Goal: Find specific page/section: Locate a particular part of the current website

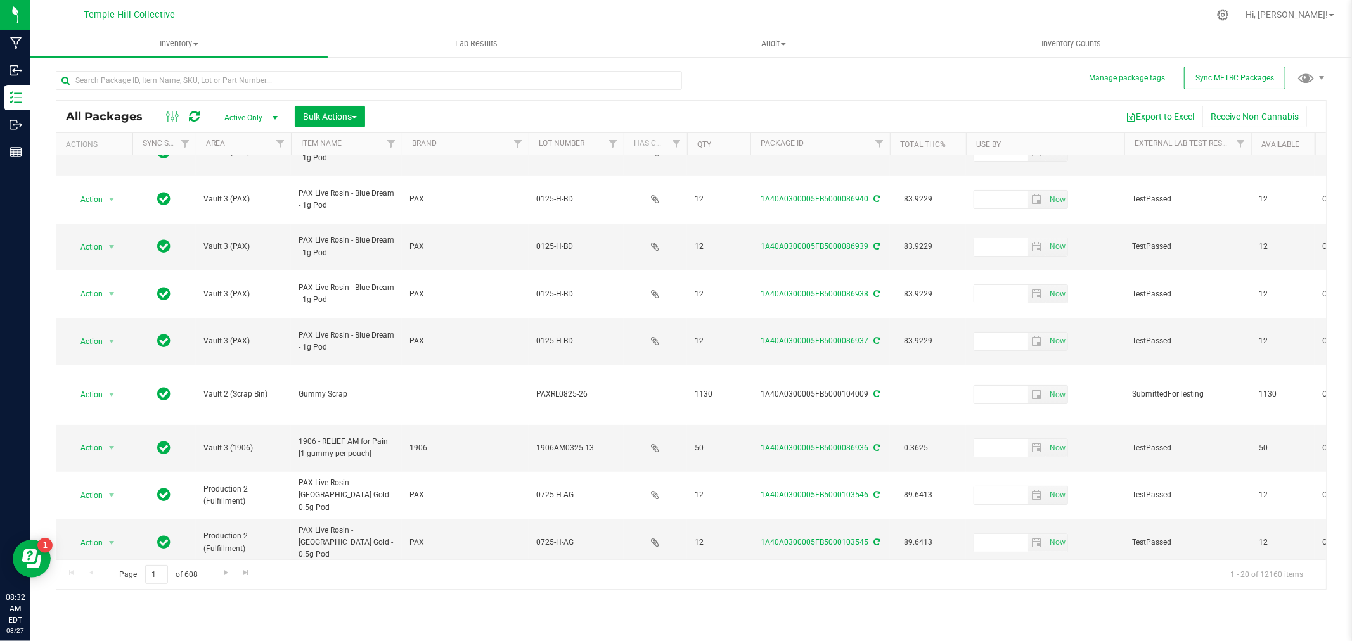
scroll to position [298, 0]
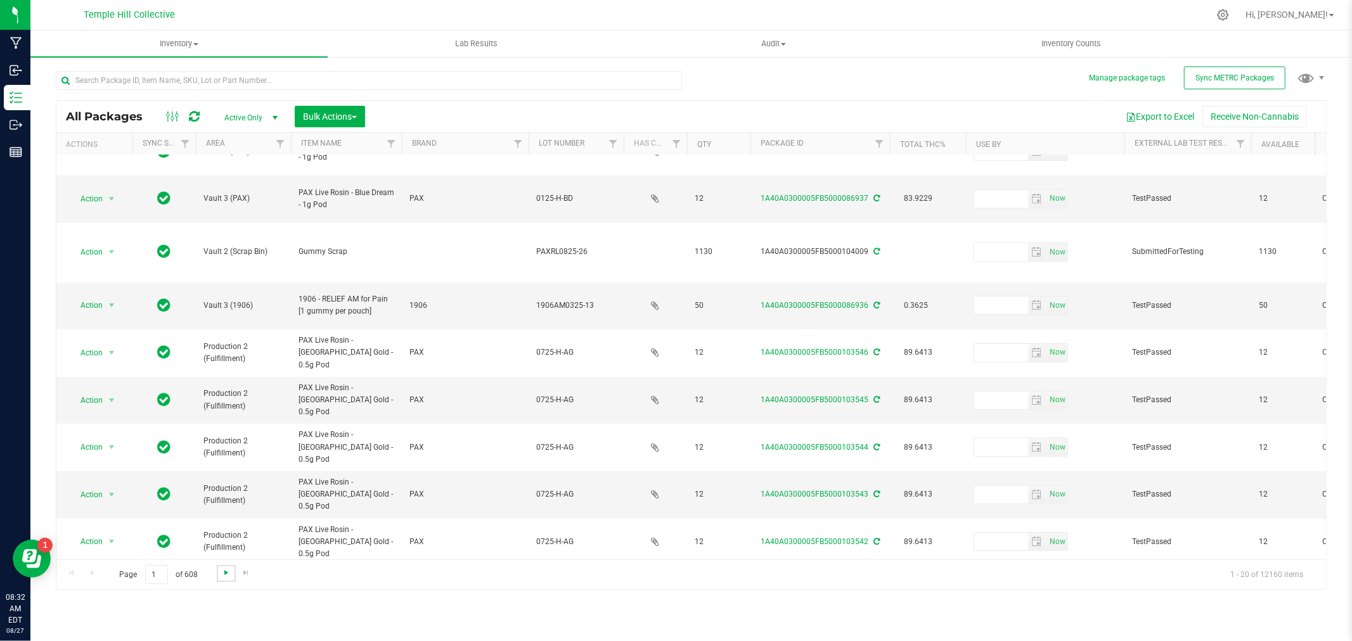
click at [230, 572] on span "Go to the next page" at bounding box center [226, 573] width 10 height 10
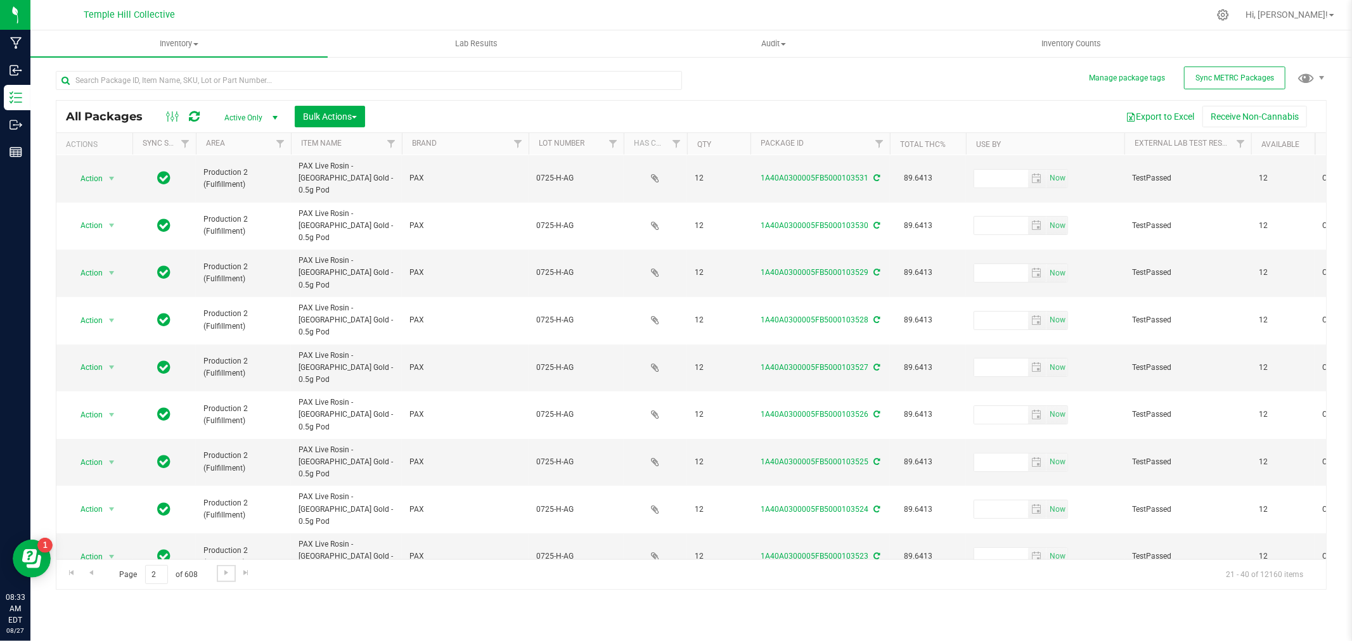
scroll to position [309, 0]
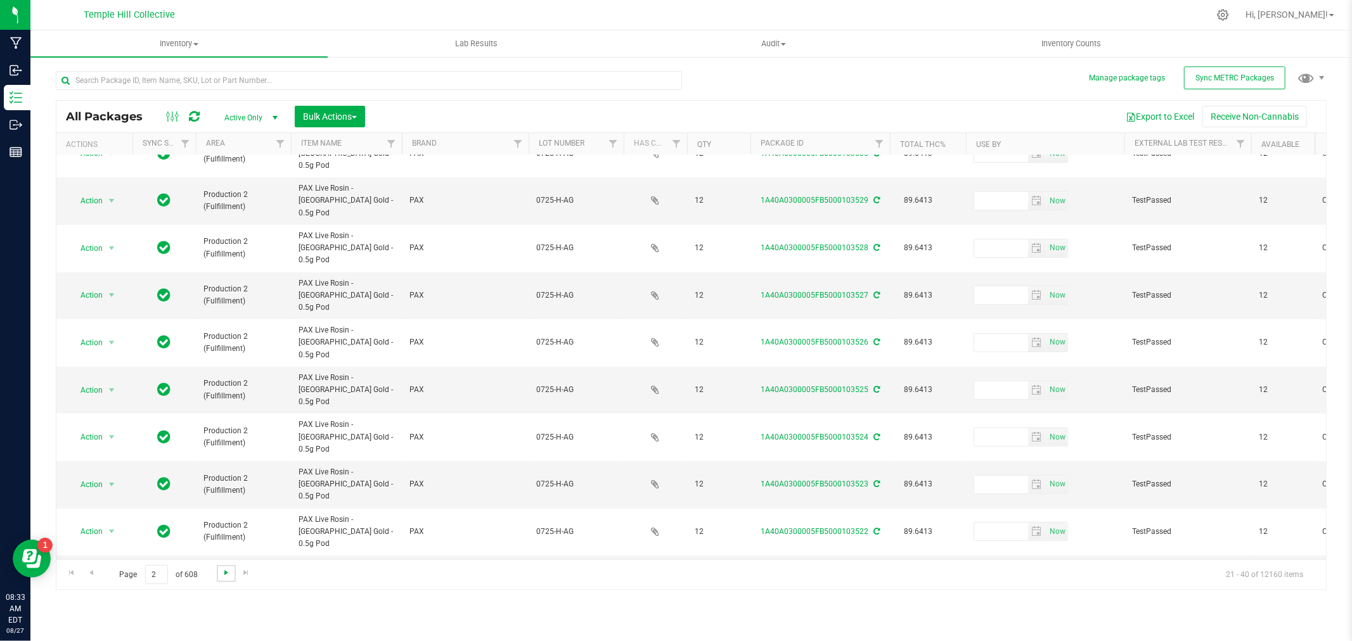
click at [221, 575] on span "Go to the next page" at bounding box center [226, 573] width 10 height 10
click at [257, 80] on input "text" at bounding box center [369, 80] width 626 height 19
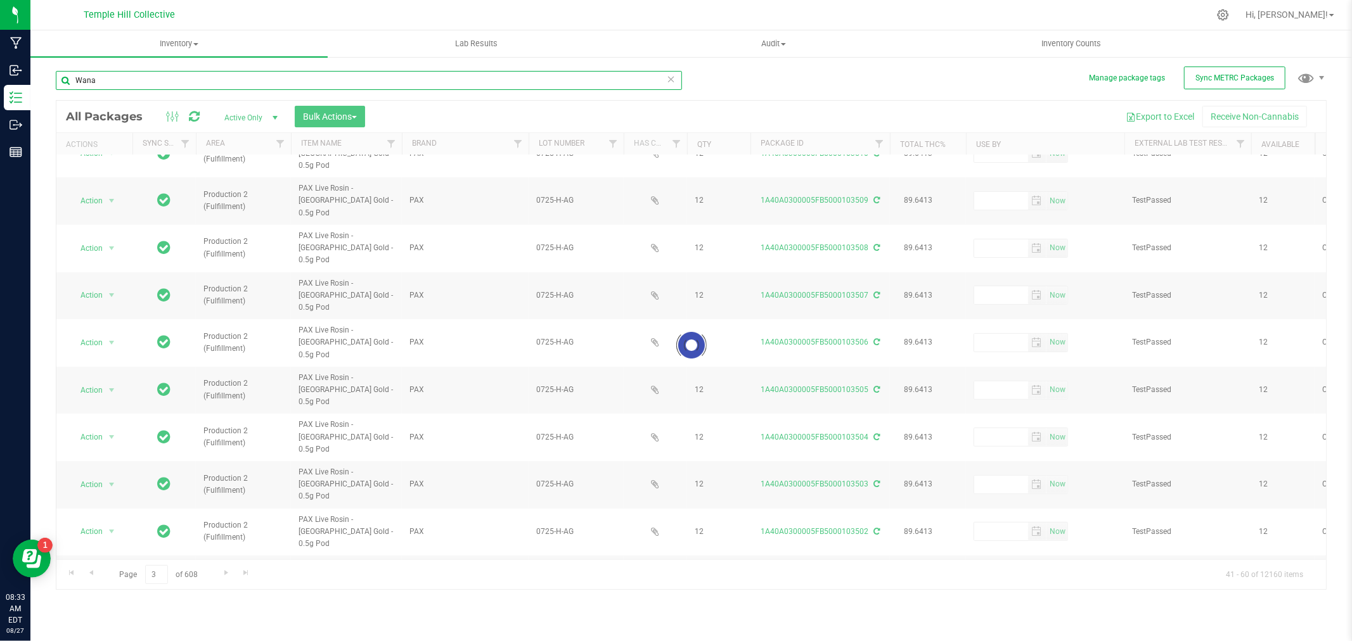
type input "Wana"
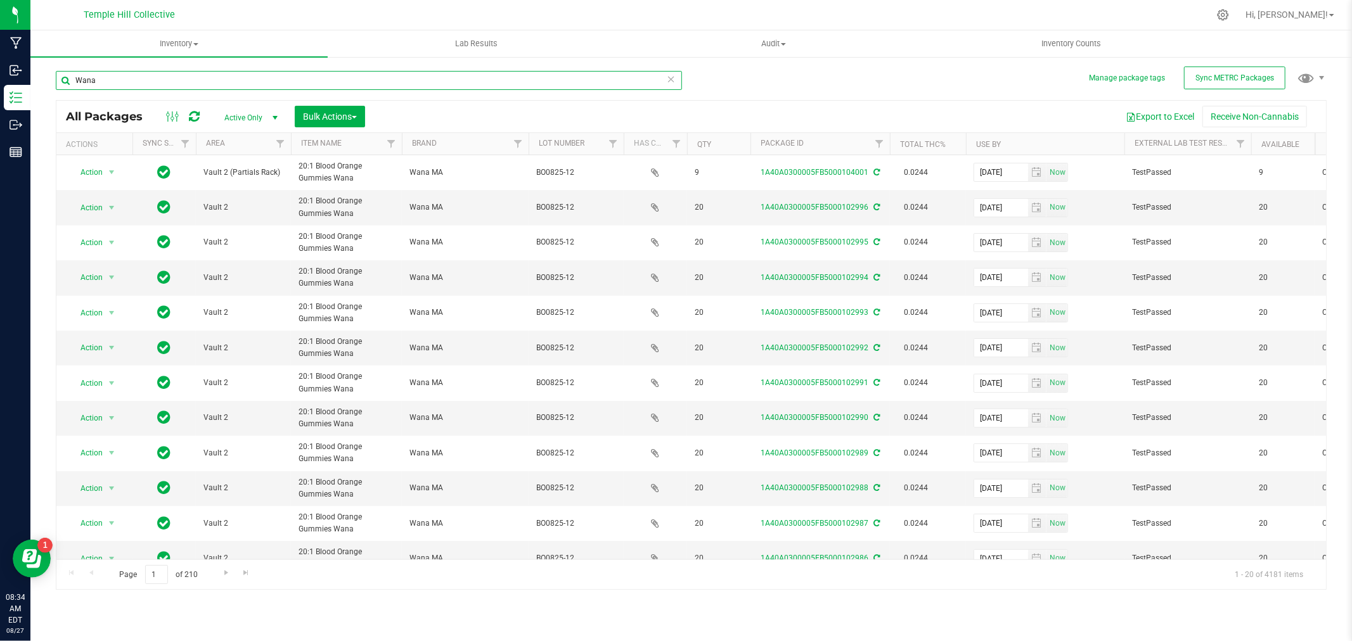
scroll to position [309, 0]
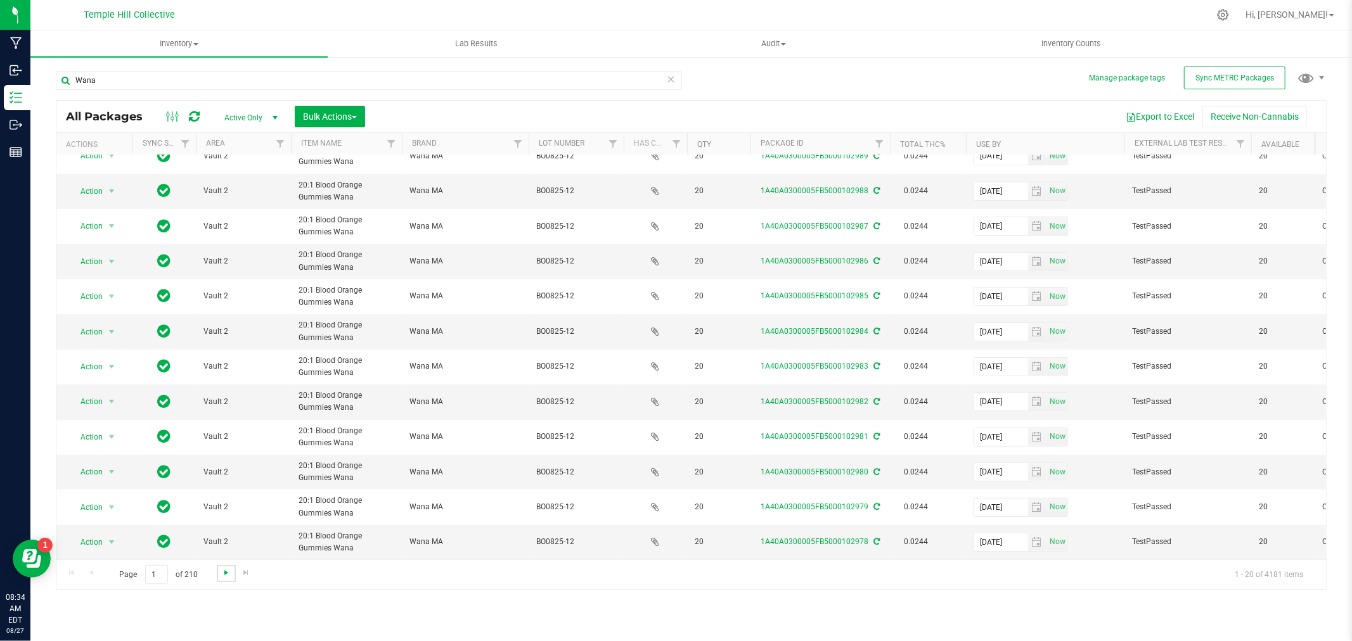
click at [223, 572] on span "Go to the next page" at bounding box center [226, 573] width 10 height 10
click at [221, 569] on span "Go to the next page" at bounding box center [226, 573] width 10 height 10
